Goal: Task Accomplishment & Management: Complete application form

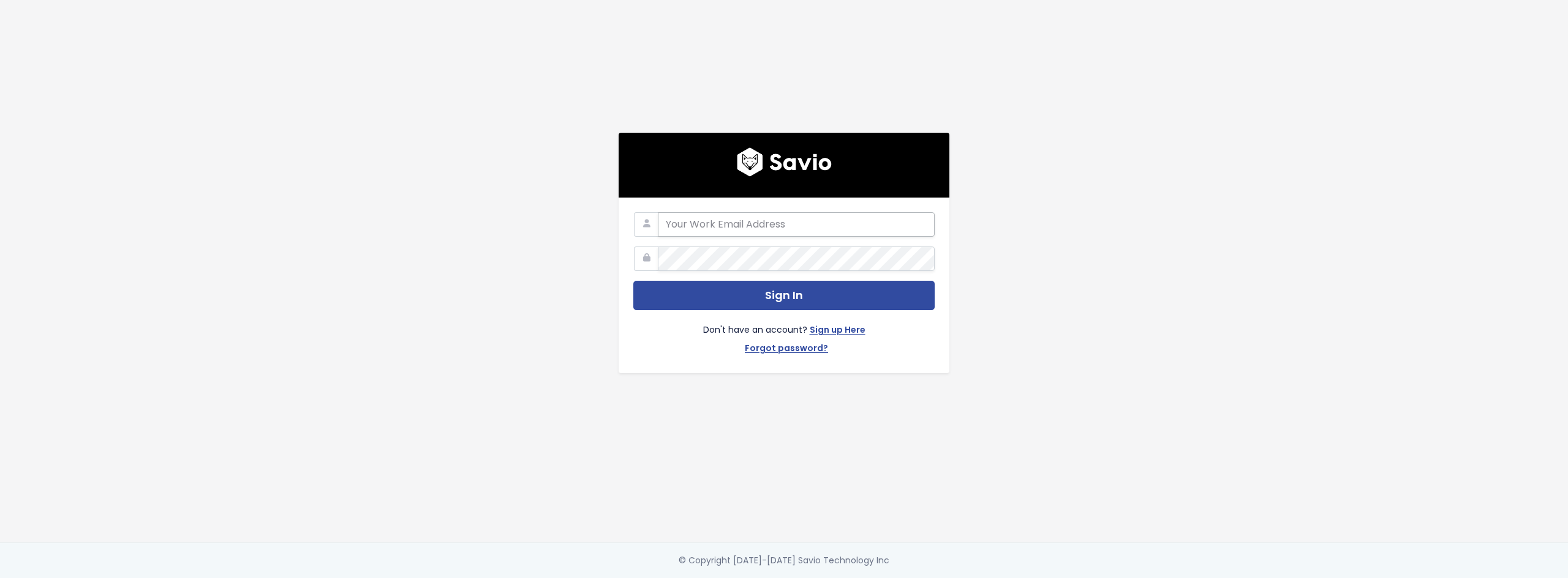
drag, startPoint x: 706, startPoint y: 209, endPoint x: 713, endPoint y: 222, distance: 14.8
click at [706, 213] on input "email" at bounding box center [796, 225] width 277 height 25
click at [827, 325] on link "Sign up Here" at bounding box center [838, 331] width 56 height 18
